Goal: Information Seeking & Learning: Learn about a topic

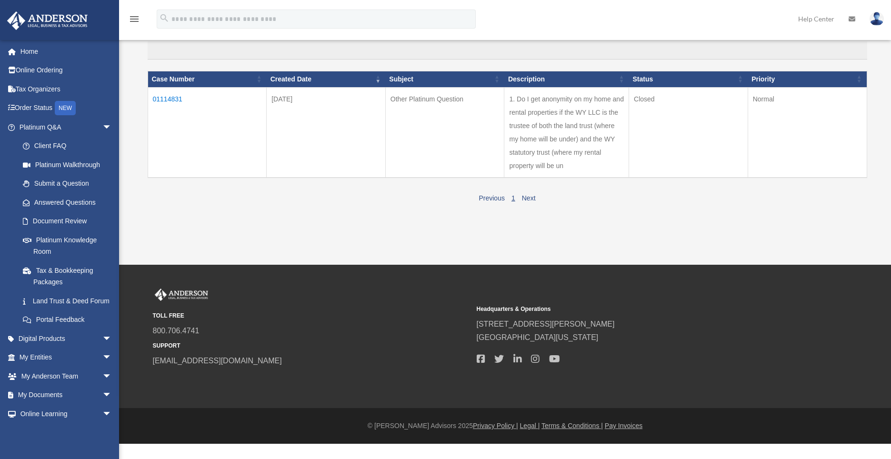
scroll to position [97, 0]
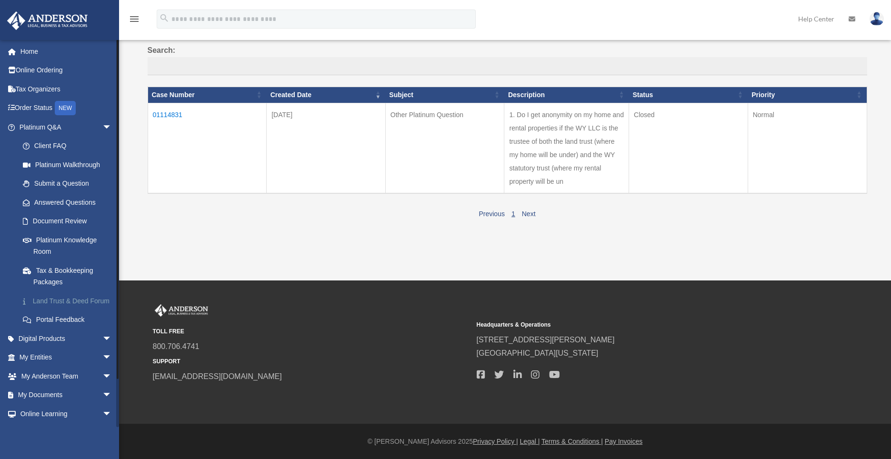
click at [83, 300] on link "Land Trust & Deed Forum" at bounding box center [69, 300] width 113 height 19
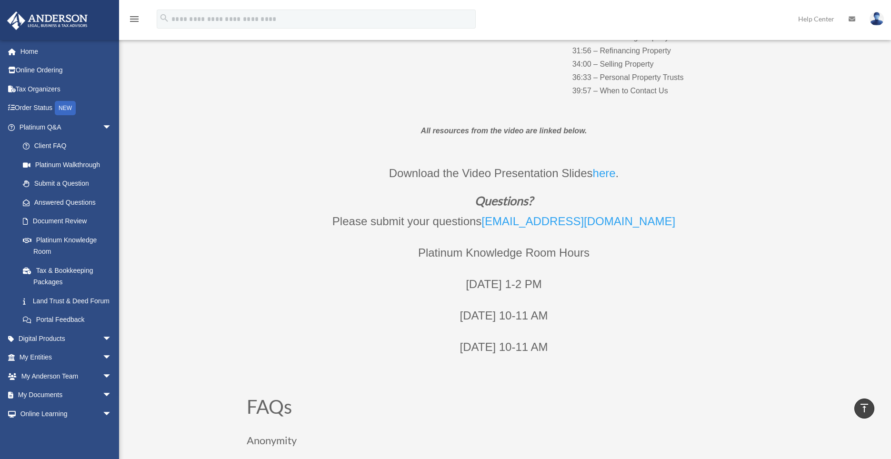
scroll to position [333, 0]
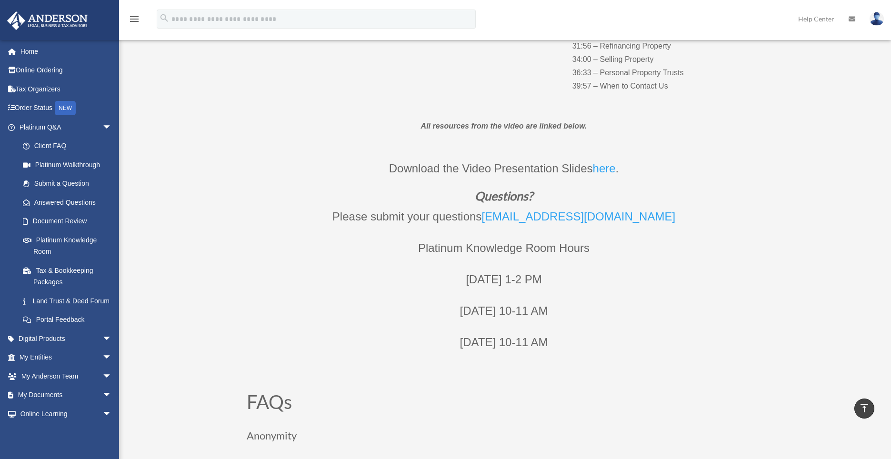
click at [253, 340] on p "[DATE] 10-11 AM" at bounding box center [504, 347] width 514 height 31
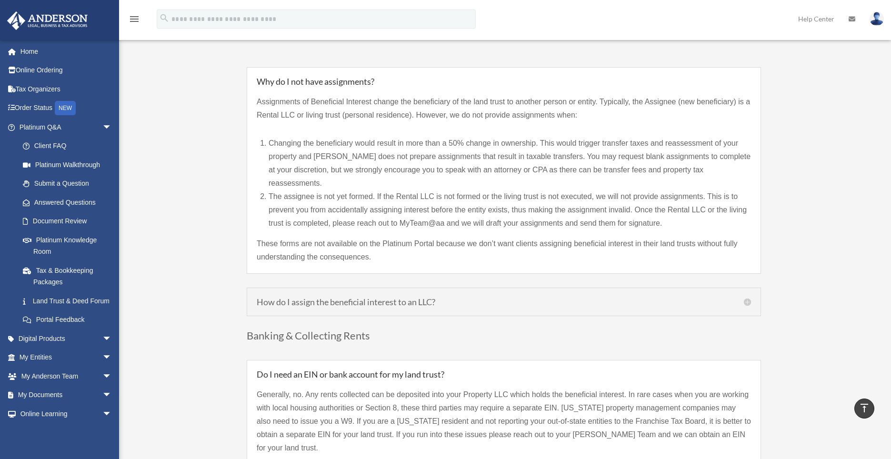
scroll to position [952, 0]
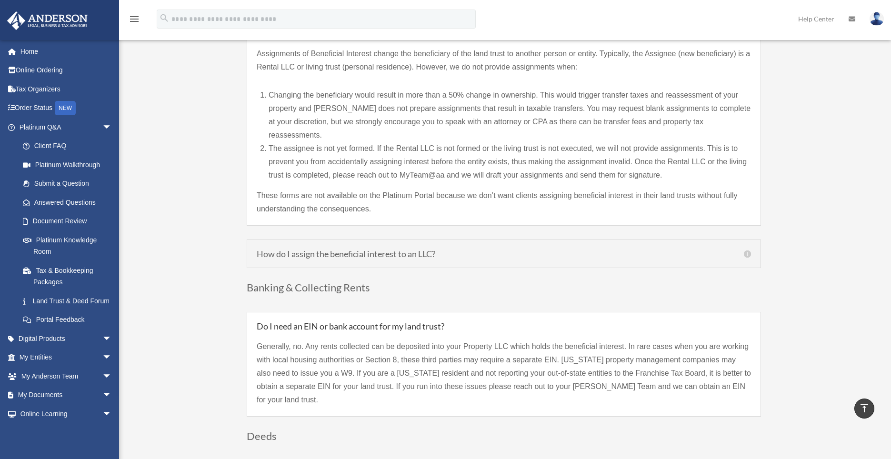
click at [748, 249] on h5 "How do I assign the beneficial interest to an LLC?" at bounding box center [504, 253] width 494 height 9
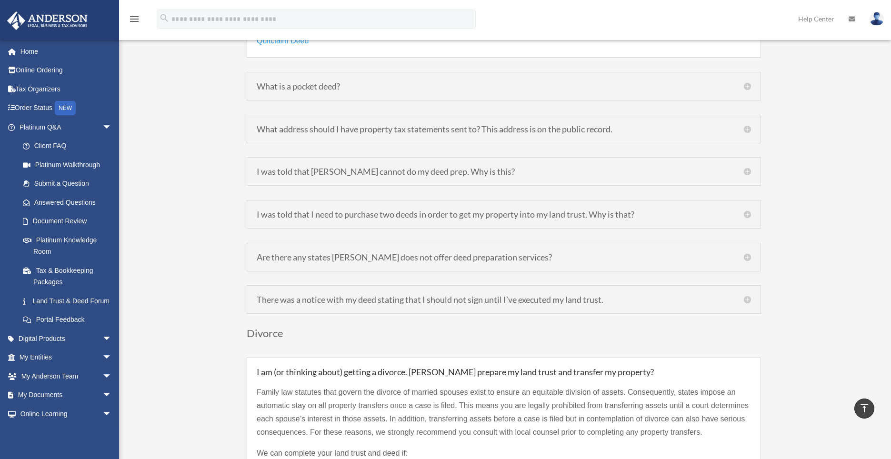
scroll to position [1476, 0]
click at [746, 124] on h5 "What address should I have property tax statements sent to? This address is on …" at bounding box center [504, 128] width 494 height 9
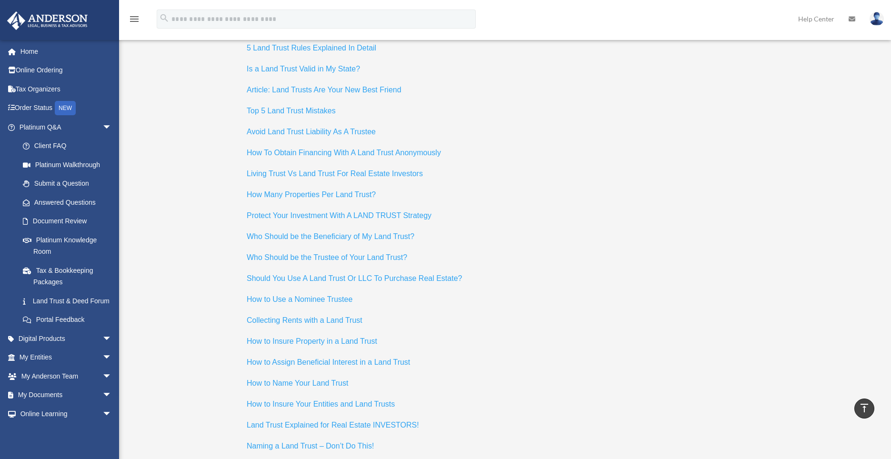
scroll to position [3951, 0]
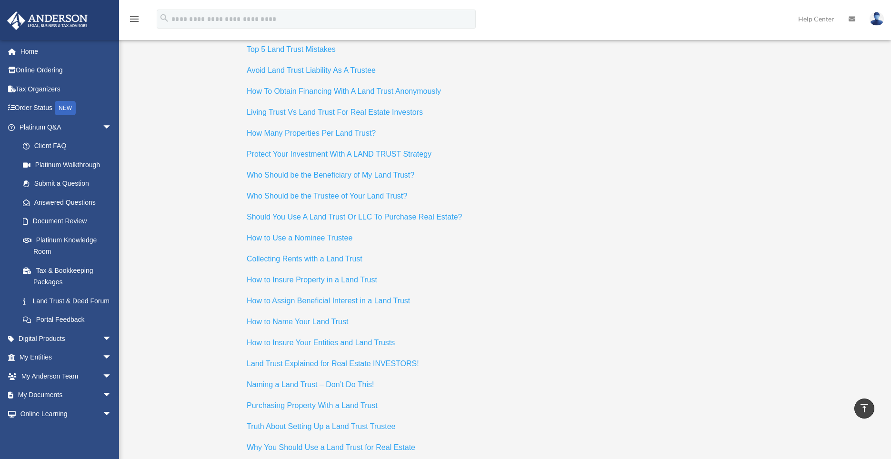
click at [388, 192] on span "Who Should be the Trustee of Your Land Trust?" at bounding box center [327, 196] width 160 height 8
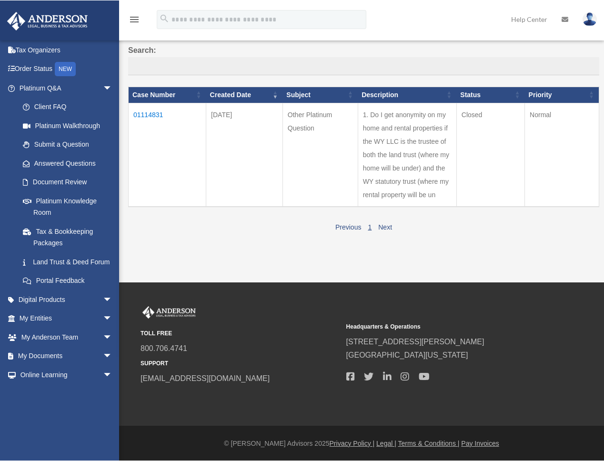
scroll to position [85, 0]
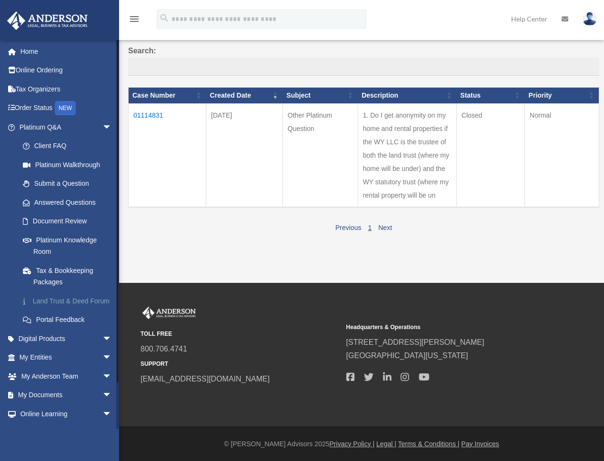
click at [70, 237] on link "Land Trust & Deed Forum" at bounding box center [69, 300] width 113 height 19
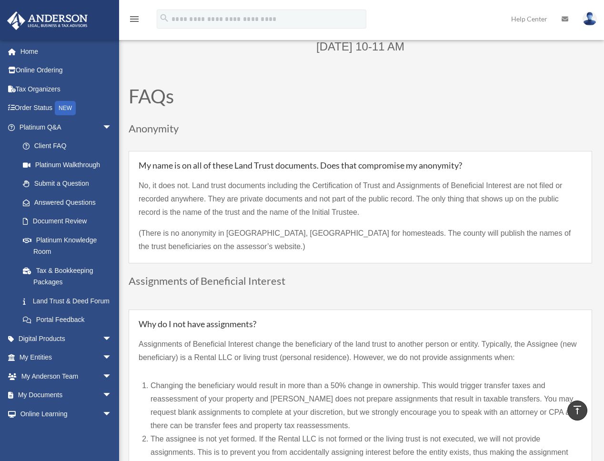
scroll to position [762, 0]
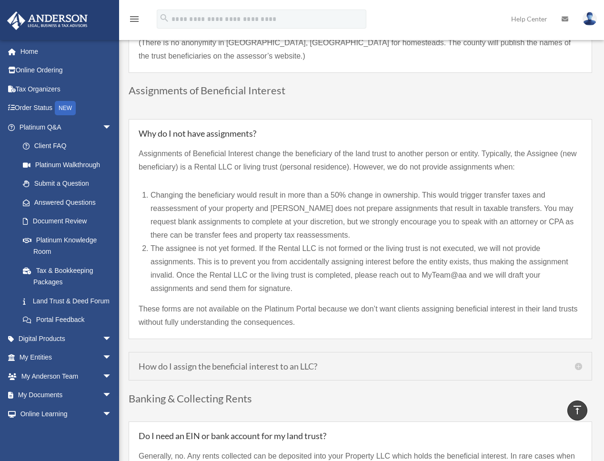
drag, startPoint x: 199, startPoint y: 318, endPoint x: 348, endPoint y: 352, distance: 153.9
click at [348, 352] on div "How do I assign the beneficial interest to an LLC? If your LLC was created prio…" at bounding box center [360, 366] width 463 height 29
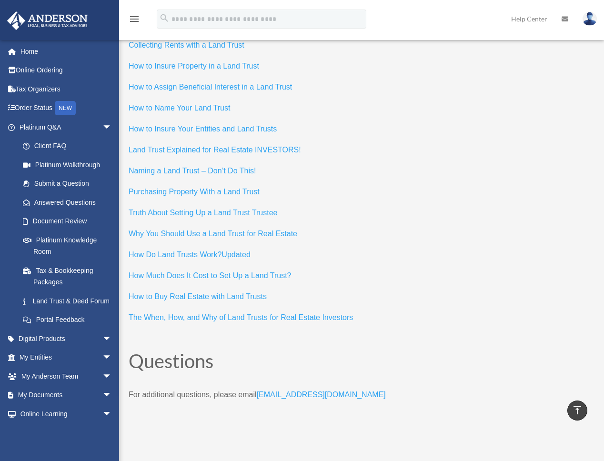
scroll to position [4285, 0]
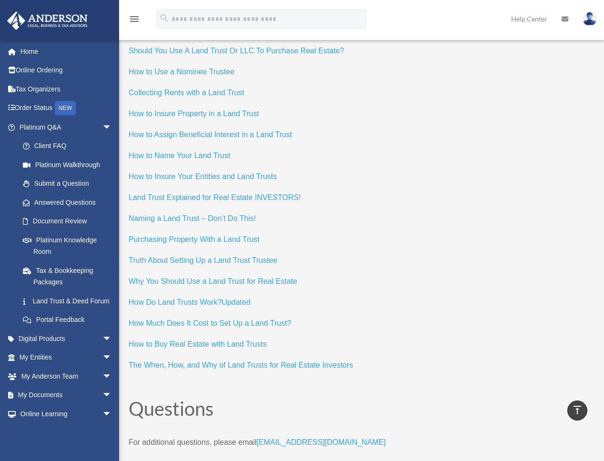
click at [386, 399] on h2 "Questions" at bounding box center [360, 411] width 463 height 24
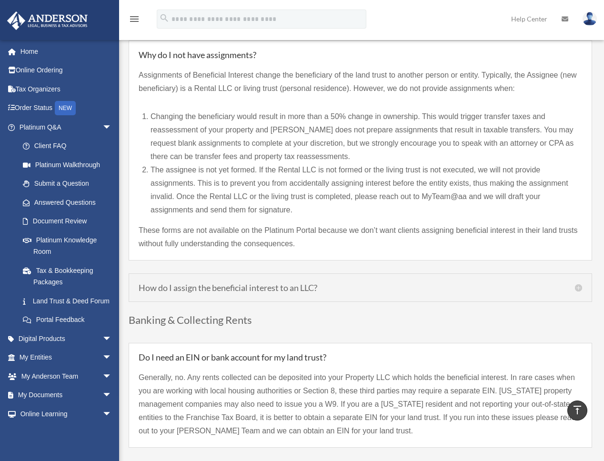
scroll to position [857, 0]
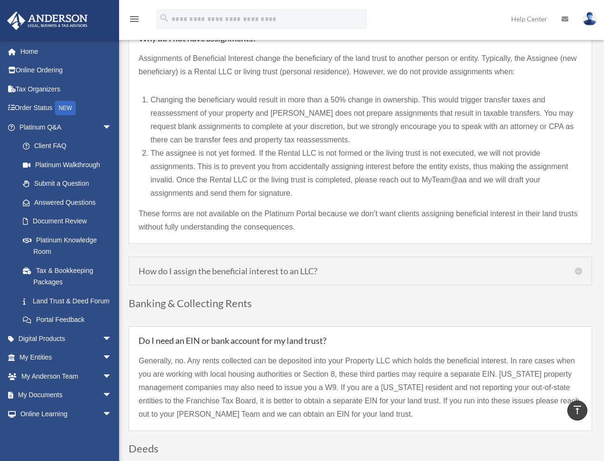
click at [576, 271] on h5 "How do I assign the beneficial interest to an LLC?" at bounding box center [360, 271] width 443 height 9
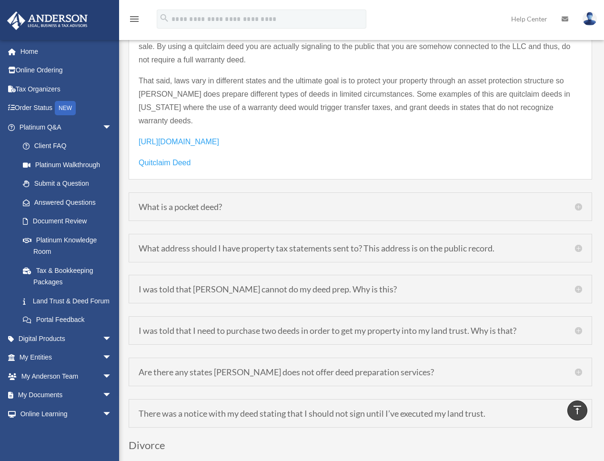
scroll to position [1285, 0]
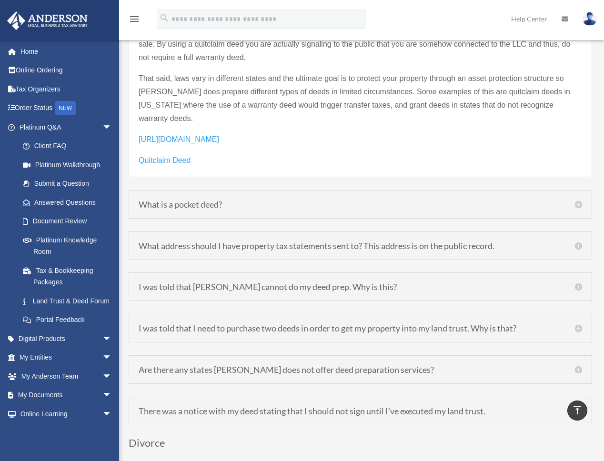
click at [578, 241] on h5 "What address should I have property tax statements sent to? This address is on …" at bounding box center [360, 245] width 443 height 9
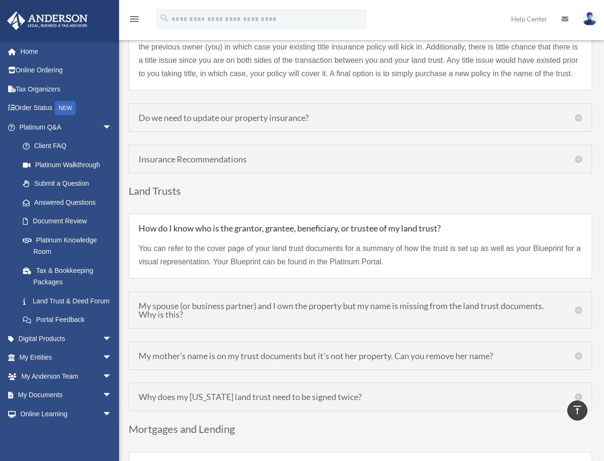
scroll to position [2112, 0]
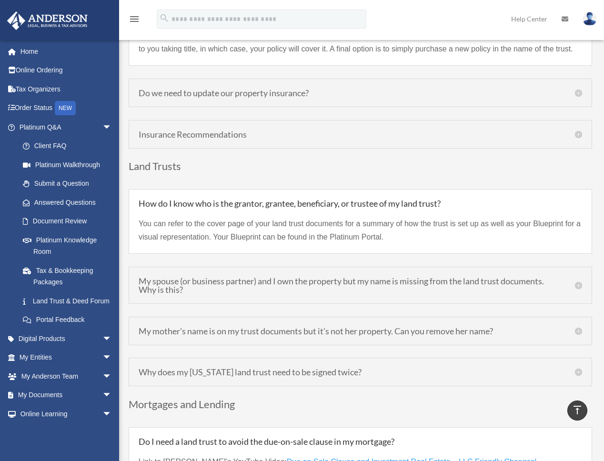
click at [578, 95] on h5 "Do we need to update our property insurance?" at bounding box center [360, 93] width 443 height 9
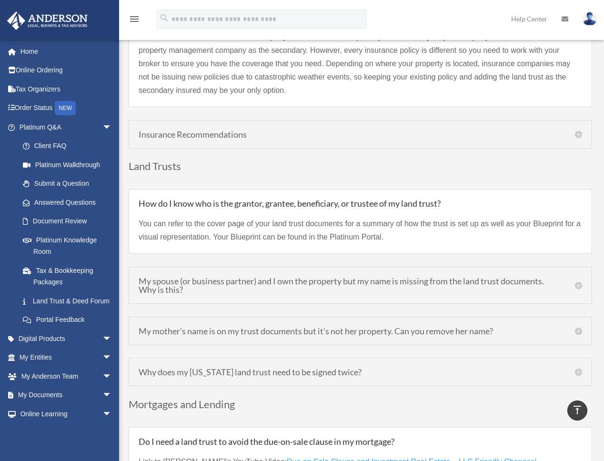
scroll to position [2017, 0]
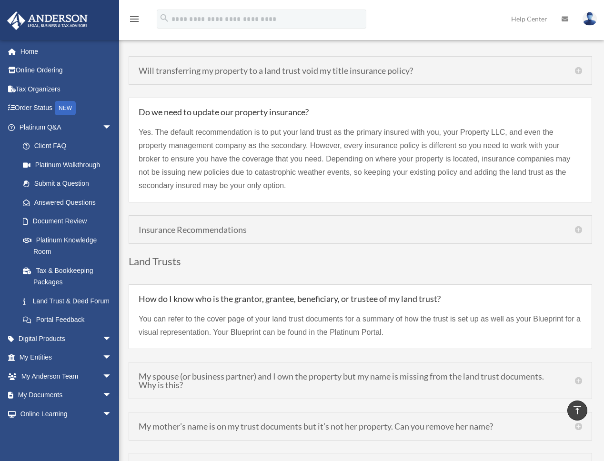
click at [576, 230] on h5 "Insurance Recommendations" at bounding box center [360, 229] width 443 height 9
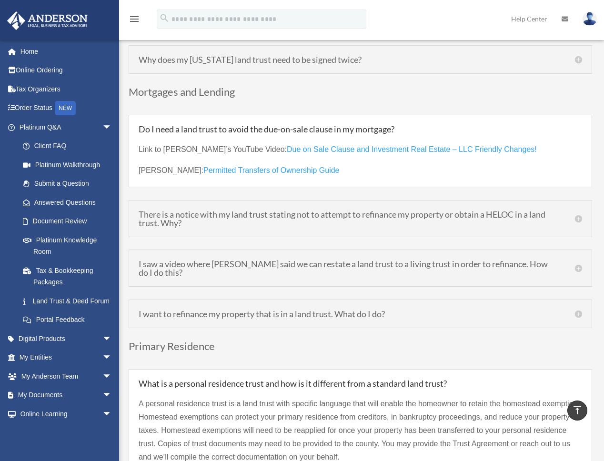
scroll to position [2446, 0]
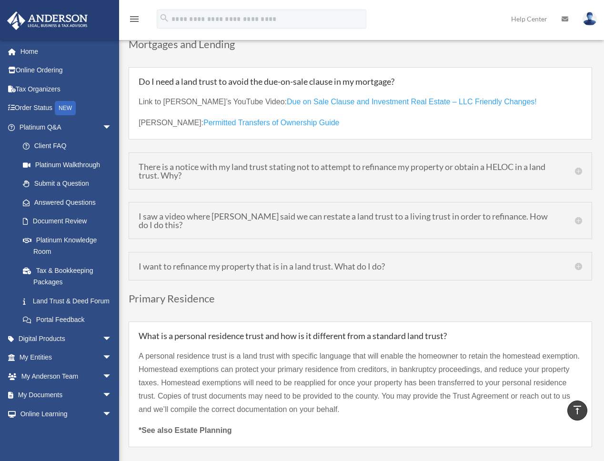
click at [579, 174] on h5 "There is a notice with my land trust stating not to attempt to refinance my pro…" at bounding box center [360, 170] width 443 height 17
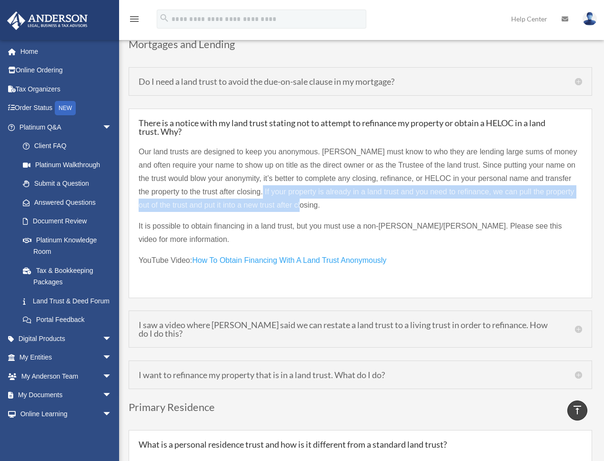
drag, startPoint x: 266, startPoint y: 194, endPoint x: 473, endPoint y: 202, distance: 207.2
click at [473, 202] on p "Our land trusts are designed to keep you anonymous. [PERSON_NAME] must know to …" at bounding box center [360, 182] width 443 height 74
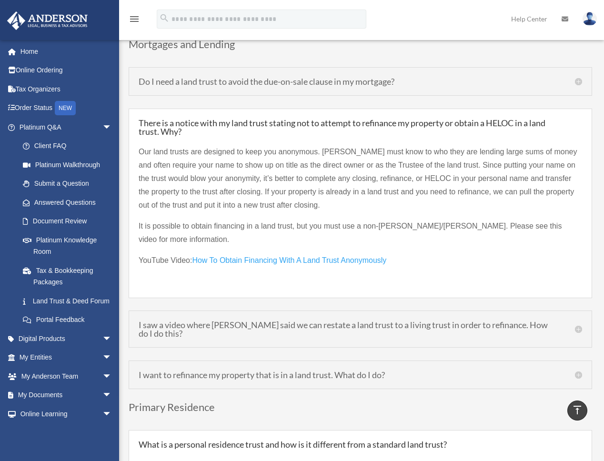
click at [262, 177] on p "Our land trusts are designed to keep you anonymous. [PERSON_NAME] must know to …" at bounding box center [360, 182] width 443 height 74
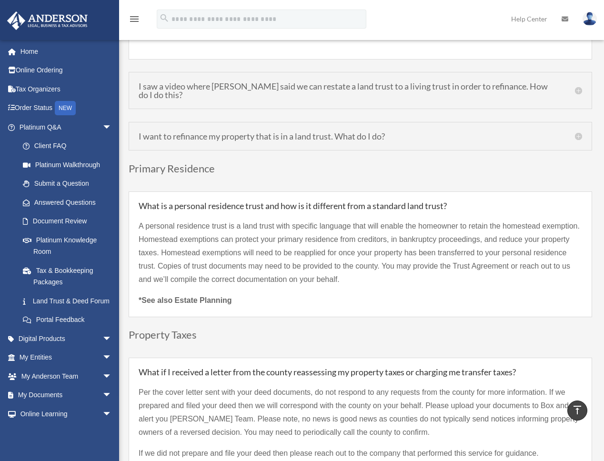
scroll to position [2731, 0]
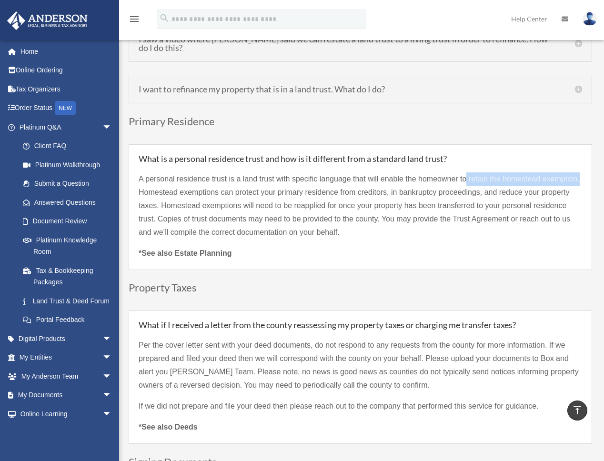
drag, startPoint x: 466, startPoint y: 172, endPoint x: 579, endPoint y: 170, distance: 113.8
click at [579, 172] on p "A personal residence trust is a land trust with specific language that will ena…" at bounding box center [360, 209] width 443 height 74
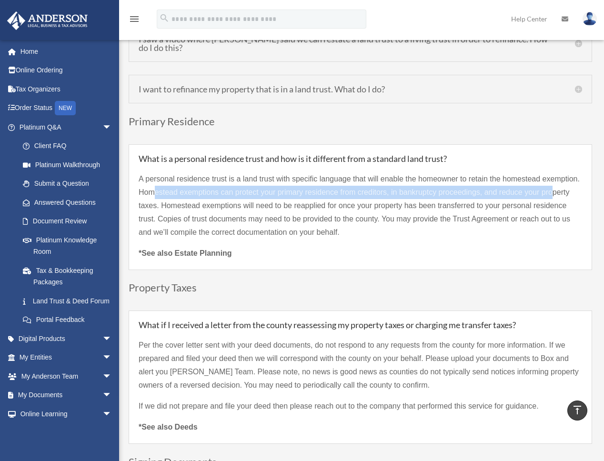
drag, startPoint x: 152, startPoint y: 185, endPoint x: 553, endPoint y: 182, distance: 400.9
click at [553, 182] on p "A personal residence trust is a land trust with specific language that will ena…" at bounding box center [360, 209] width 443 height 74
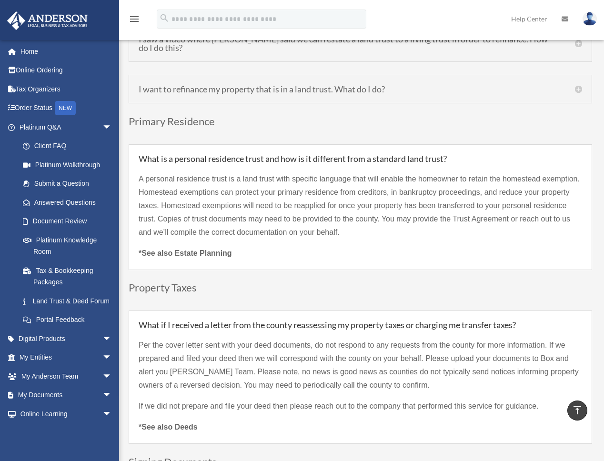
click at [179, 199] on p "A personal residence trust is a land trust with specific language that will ena…" at bounding box center [360, 209] width 443 height 74
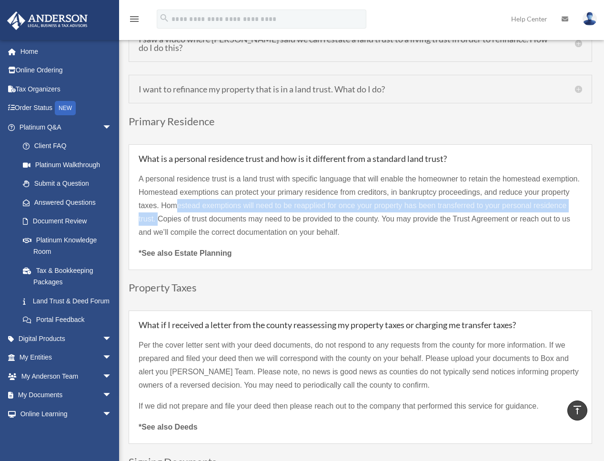
drag, startPoint x: 179, startPoint y: 199, endPoint x: 157, endPoint y: 209, distance: 23.9
click at [157, 209] on p "A personal residence trust is a land trust with specific language that will ena…" at bounding box center [360, 209] width 443 height 74
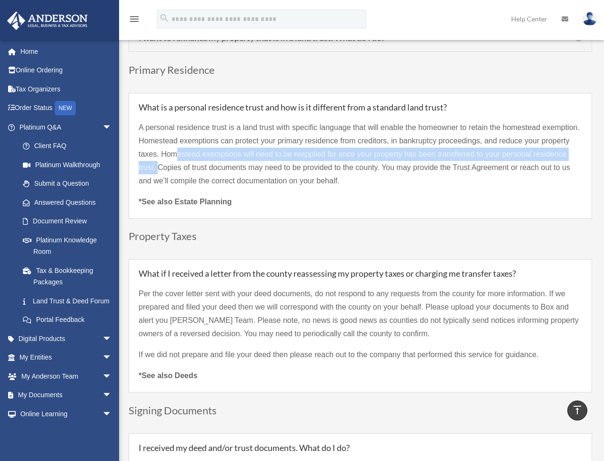
scroll to position [2874, 0]
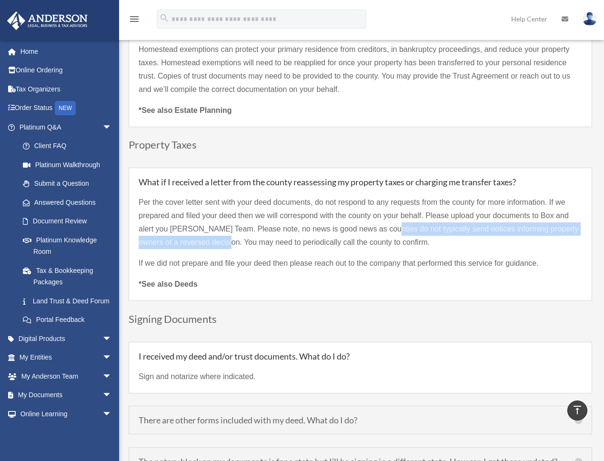
drag, startPoint x: 385, startPoint y: 218, endPoint x: 222, endPoint y: 235, distance: 163.7
click at [222, 235] on p "Per the cover letter sent with your deed documents, do not respond to any reque…" at bounding box center [360, 226] width 443 height 61
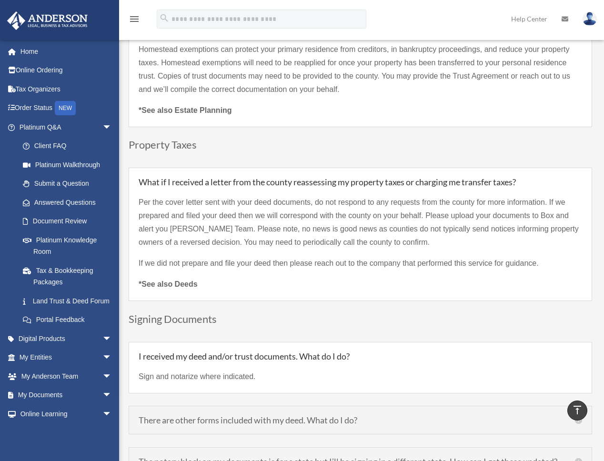
click at [326, 227] on p "Per the cover letter sent with your deed documents, do not respond to any reque…" at bounding box center [360, 226] width 443 height 61
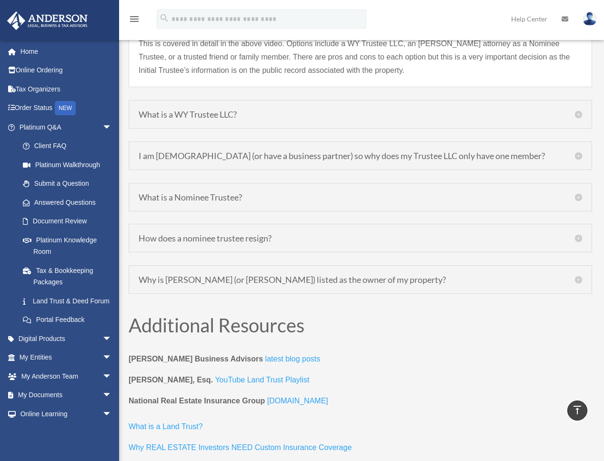
scroll to position [3445, 0]
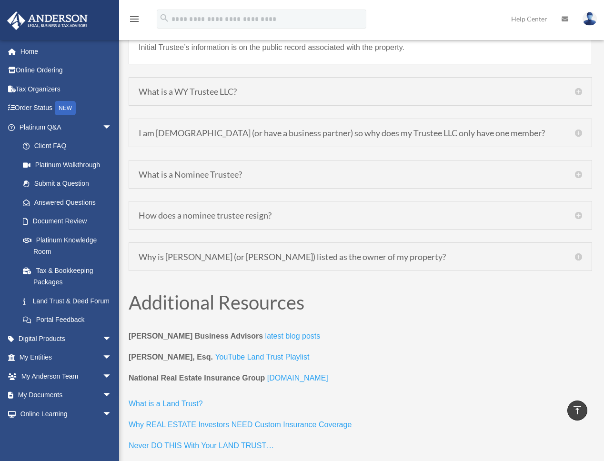
click at [393, 98] on div "What is a WY Trustee LLC? The Trustee LLC is merely a placeholder so that your …" at bounding box center [360, 91] width 463 height 29
click at [580, 91] on h5 "What is a WY Trustee LLC?" at bounding box center [360, 91] width 443 height 9
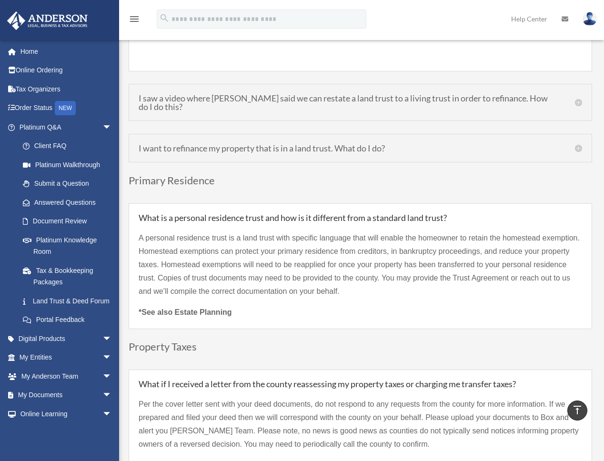
scroll to position [2666, 0]
